Goal: Information Seeking & Learning: Learn about a topic

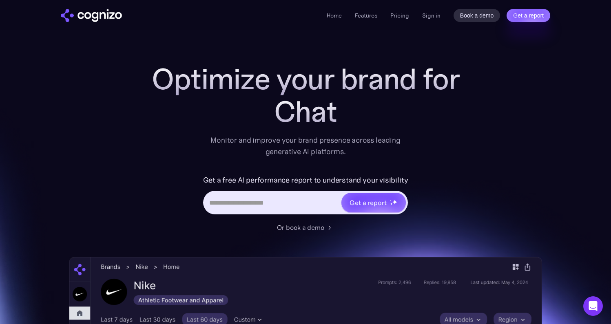
click at [277, 105] on div "Chat" at bounding box center [305, 111] width 326 height 33
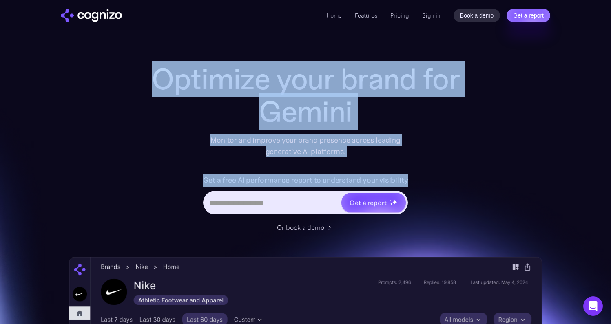
drag, startPoint x: 142, startPoint y: 80, endPoint x: 469, endPoint y: 178, distance: 341.3
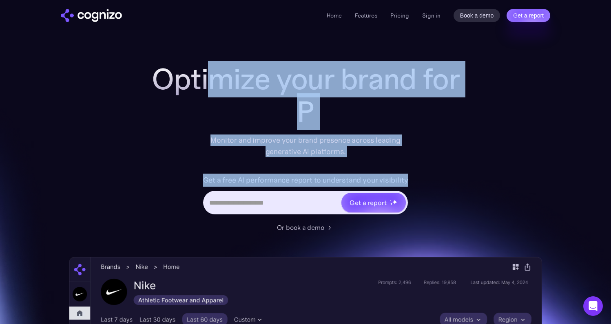
drag, startPoint x: 367, startPoint y: 158, endPoint x: 206, endPoint y: 83, distance: 177.8
click at [208, 84] on div "Optimize your brand for P Monitor and improve your brand presence across leadin…" at bounding box center [305, 148] width 326 height 170
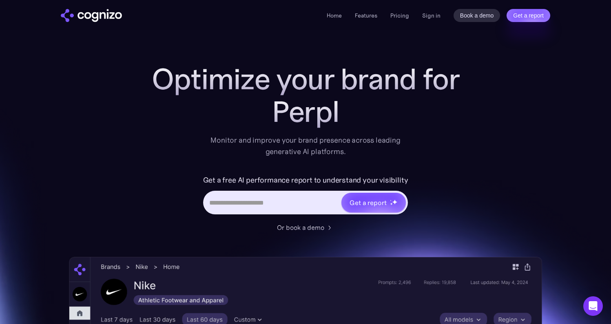
click at [198, 80] on h1 "Optimize your brand for" at bounding box center [305, 79] width 326 height 33
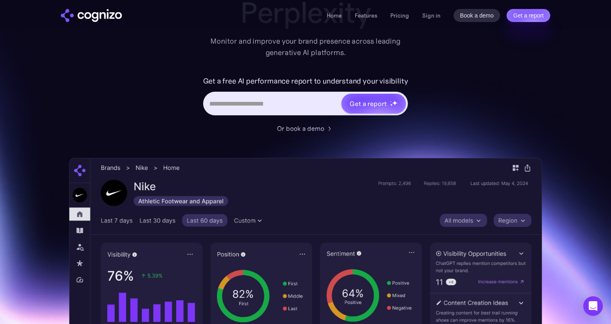
scroll to position [114, 0]
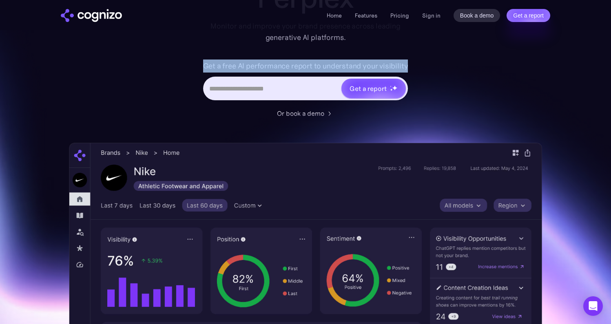
drag, startPoint x: 271, startPoint y: 65, endPoint x: 432, endPoint y: 67, distance: 161.0
click at [431, 67] on div "Get a free AI performance report to understand your visibility Get a report" at bounding box center [305, 84] width 326 height 49
click at [432, 67] on div "Get a free AI performance report to understand your visibility Get a report" at bounding box center [305, 84] width 326 height 49
drag, startPoint x: 436, startPoint y: 67, endPoint x: 243, endPoint y: 52, distance: 193.4
click at [246, 52] on div "Optimize your brand for C Monitor and improve your brand presence across leadin…" at bounding box center [305, 34] width 326 height 170
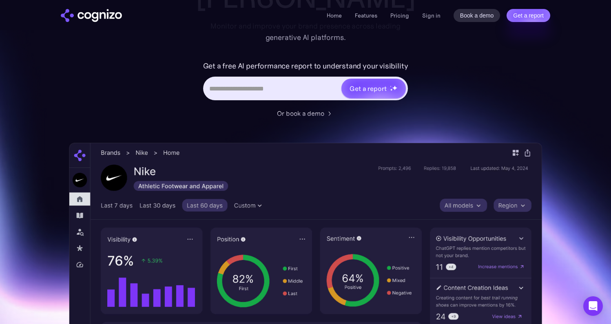
drag, startPoint x: 241, startPoint y: 52, endPoint x: 234, endPoint y: 55, distance: 7.1
click at [238, 53] on div "Optimize your brand for [PERSON_NAME] Monitor and improve your brand presence a…" at bounding box center [305, 34] width 326 height 170
click at [152, 84] on div "Get a free AI performance report to understand your visibility Get a report" at bounding box center [305, 84] width 326 height 49
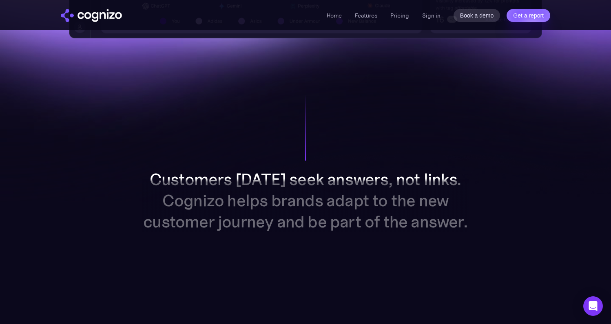
scroll to position [594, 0]
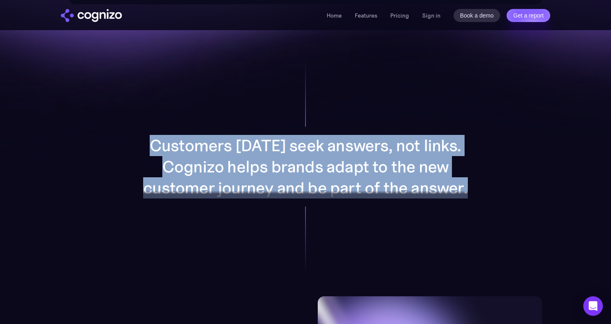
drag, startPoint x: 138, startPoint y: 139, endPoint x: 486, endPoint y: 197, distance: 352.8
click at [483, 197] on div "Customers [DATE] seek answers, not links. Cognizo helps brands adapt to the new…" at bounding box center [305, 166] width 422 height 259
click at [486, 197] on div "Customers [DATE] seek answers, not links. Cognizo helps brands adapt to the new…" at bounding box center [305, 166] width 422 height 259
drag, startPoint x: 283, startPoint y: 155, endPoint x: 142, endPoint y: 128, distance: 143.6
click at [156, 131] on div "Customers [DATE] seek answers, not links. Cognizo helps brands adapt to the new…" at bounding box center [305, 166] width 422 height 259
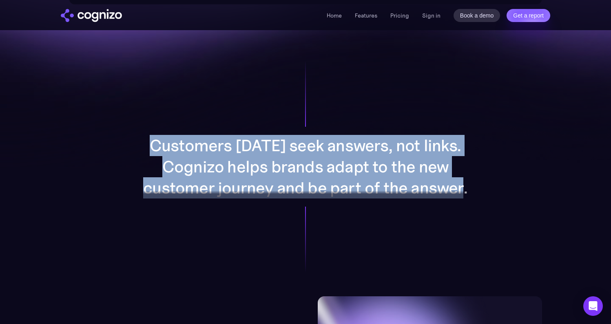
click at [142, 128] on div "Customers [DATE] seek answers, not links. Cognizo helps brands adapt to the new…" at bounding box center [305, 166] width 422 height 259
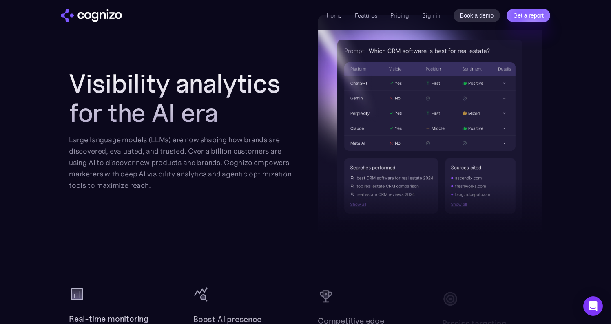
scroll to position [880, 0]
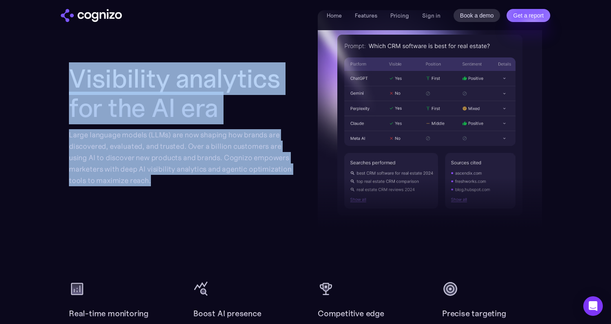
drag, startPoint x: 70, startPoint y: 86, endPoint x: 227, endPoint y: 177, distance: 181.3
click at [227, 177] on section "Visibility analytics for the AI era Large language models (LLMs) are now shapin…" at bounding box center [305, 175] width 611 height 331
click at [227, 177] on div "Large language models (LLMs) are now shaping how brands are discovered, evaluat…" at bounding box center [181, 157] width 224 height 57
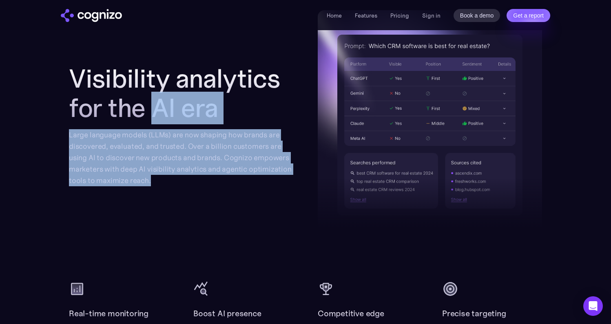
drag, startPoint x: 242, startPoint y: 173, endPoint x: 122, endPoint y: 88, distance: 146.6
click at [137, 101] on div "Visibility analytics for the AI era Large language models (LLMs) are now shapin…" at bounding box center [305, 125] width 473 height 230
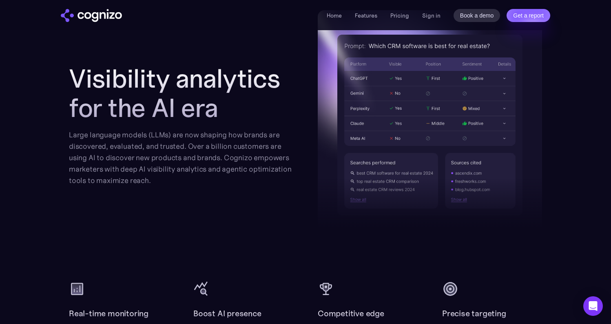
click at [118, 85] on h2 "Visibility analytics for the AI era" at bounding box center [181, 93] width 224 height 59
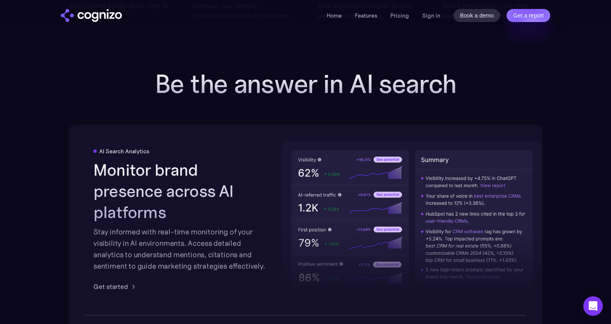
scroll to position [1185, 0]
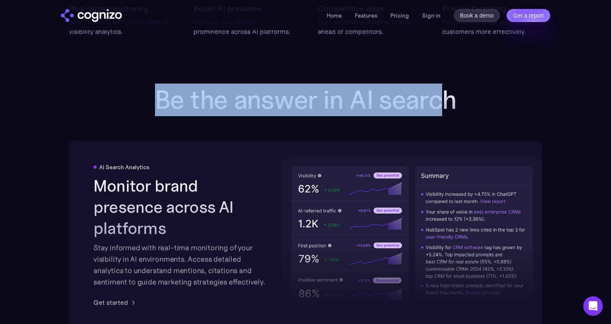
drag, startPoint x: 284, startPoint y: 100, endPoint x: 454, endPoint y: 103, distance: 170.8
click at [454, 103] on h2 "Be the answer in AI search" at bounding box center [305, 99] width 326 height 29
drag, startPoint x: 415, startPoint y: 102, endPoint x: 125, endPoint y: 87, distance: 291.0
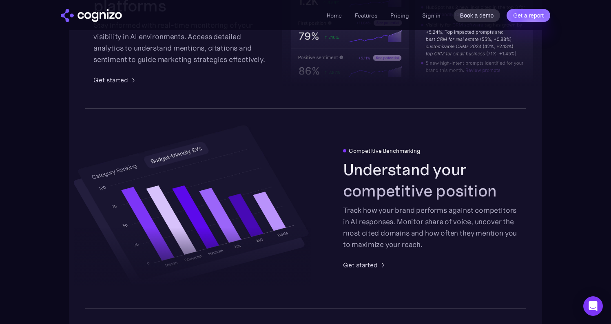
scroll to position [1489, 0]
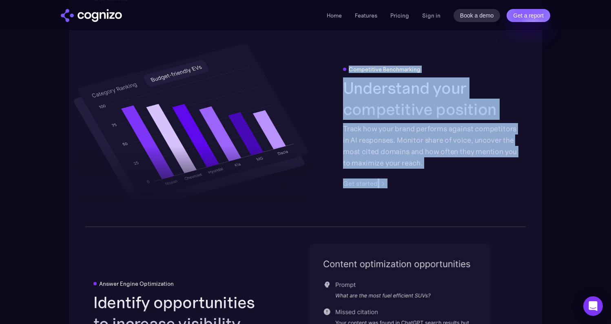
drag, startPoint x: 334, startPoint y: 66, endPoint x: 479, endPoint y: 177, distance: 182.9
click at [479, 177] on div "Competitive Benchmarking Understand your competitive position Track how your br…" at bounding box center [305, 127] width 473 height 201
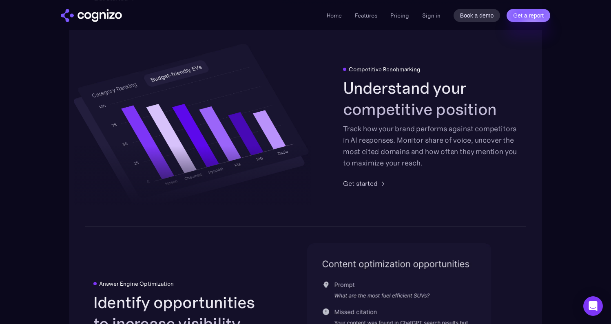
drag, startPoint x: 480, startPoint y: 178, endPoint x: 440, endPoint y: 203, distance: 46.9
click at [480, 178] on div "Competitive Benchmarking Understand your competitive position Track how your br…" at bounding box center [430, 127] width 174 height 122
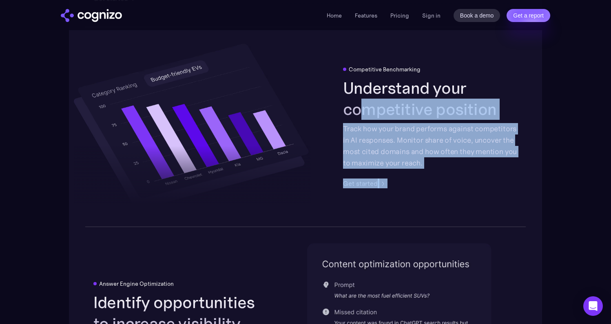
drag, startPoint x: 404, startPoint y: 168, endPoint x: 334, endPoint y: 77, distance: 114.2
click at [338, 83] on div "Competitive Benchmarking Understand your competitive position Track how your br…" at bounding box center [305, 127] width 473 height 201
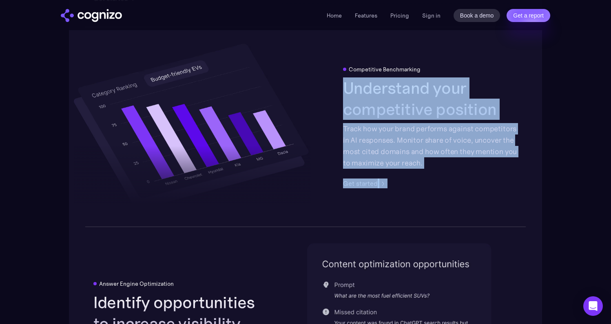
click at [334, 76] on div "Competitive Benchmarking Understand your competitive position Track how your br…" at bounding box center [305, 127] width 473 height 201
drag, startPoint x: 361, startPoint y: 85, endPoint x: 507, endPoint y: 174, distance: 170.8
click at [505, 173] on div "Competitive Benchmarking Understand your competitive position Track how your br…" at bounding box center [305, 127] width 473 height 201
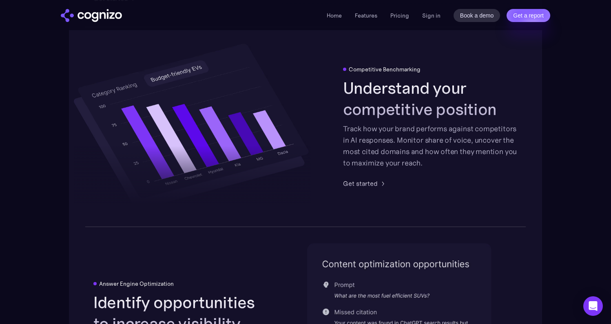
click at [507, 174] on div "Competitive Benchmarking Understand your competitive position Track how your br…" at bounding box center [430, 127] width 174 height 122
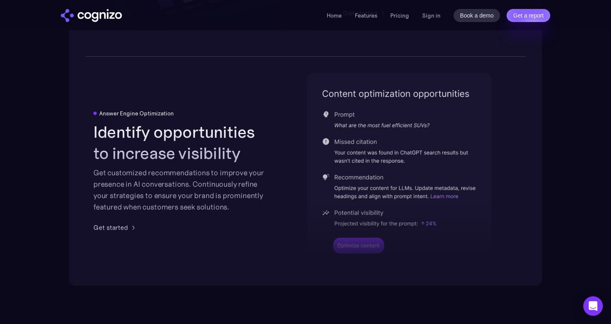
scroll to position [1680, 0]
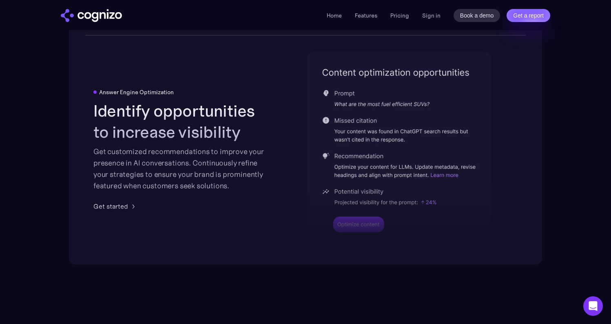
drag, startPoint x: 436, startPoint y: 209, endPoint x: 381, endPoint y: 194, distance: 56.3
click at [386, 194] on div at bounding box center [399, 188] width 184 height 120
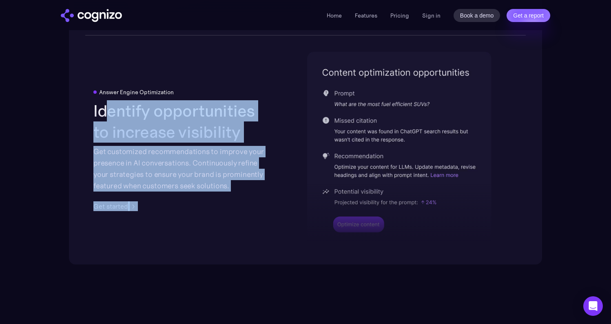
drag, startPoint x: 259, startPoint y: 191, endPoint x: 83, endPoint y: 86, distance: 205.3
click at [85, 88] on div "Answer Engine Optimization Identify opportunities to increase visibility Get cu…" at bounding box center [305, 149] width 473 height 229
click at [83, 86] on div "Answer Engine Optimization Identify opportunities to increase visibility Get cu…" at bounding box center [305, 149] width 473 height 229
drag, startPoint x: 150, startPoint y: 168, endPoint x: 234, endPoint y: 218, distance: 98.1
click at [234, 218] on div "Answer Engine Optimization Identify opportunities to increase visibility Get cu…" at bounding box center [305, 149] width 473 height 229
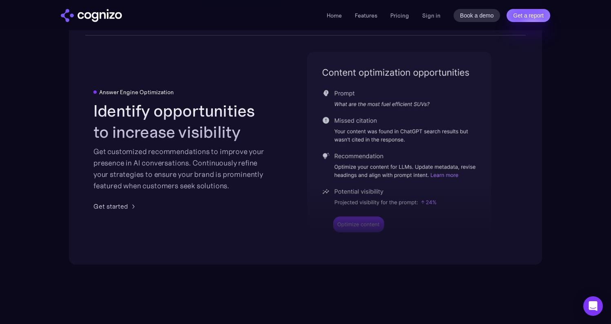
click at [234, 218] on div "Answer Engine Optimization Identify opportunities to increase visibility Get cu…" at bounding box center [305, 149] width 473 height 229
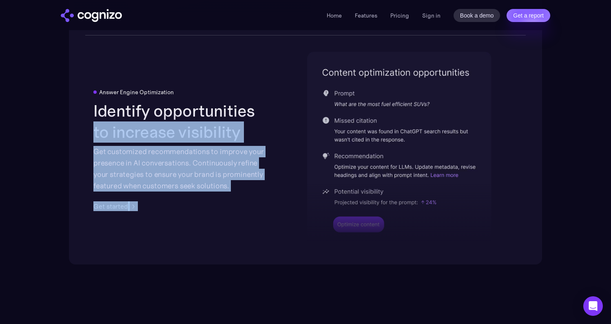
drag, startPoint x: 110, startPoint y: 168, endPoint x: 84, endPoint y: 134, distance: 43.0
click at [84, 134] on div "Answer Engine Optimization Identify opportunities to increase visibility Get cu…" at bounding box center [305, 149] width 473 height 229
